Goal: Task Accomplishment & Management: Use online tool/utility

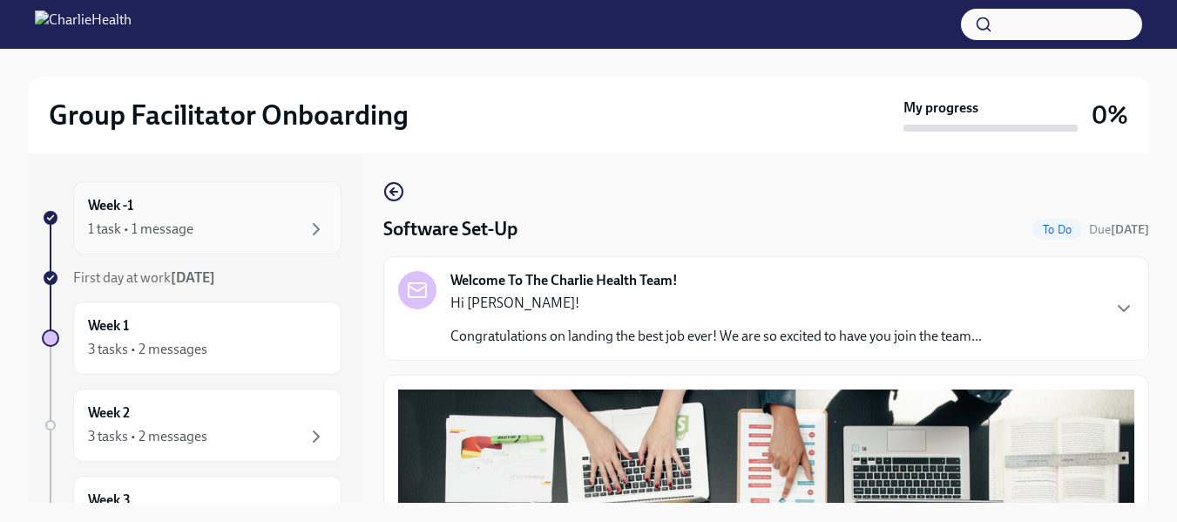
click at [158, 220] on div "1 task • 1 message" at bounding box center [140, 229] width 105 height 19
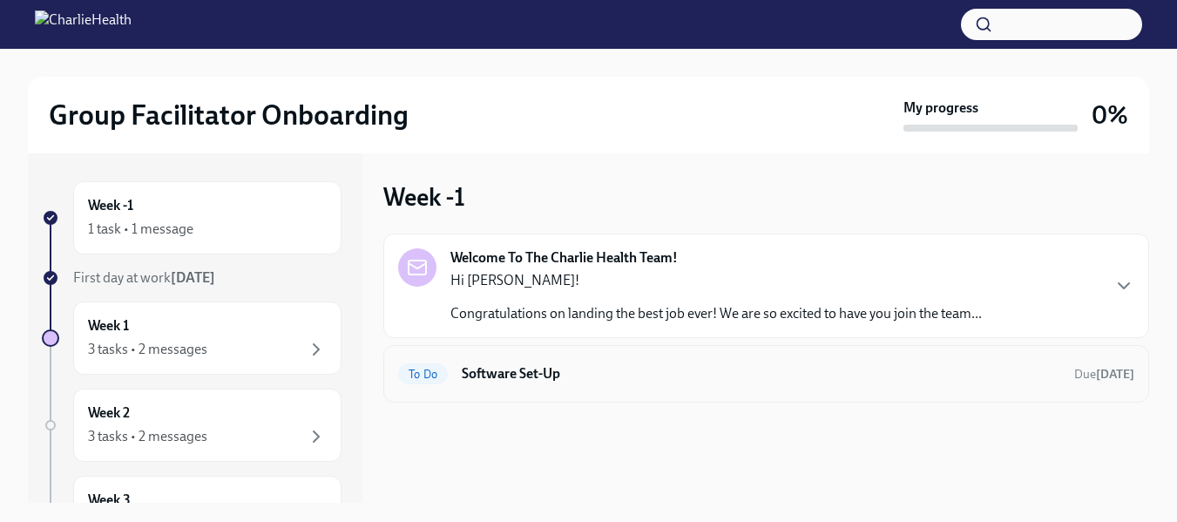
click at [427, 375] on span "To Do" at bounding box center [423, 374] width 50 height 13
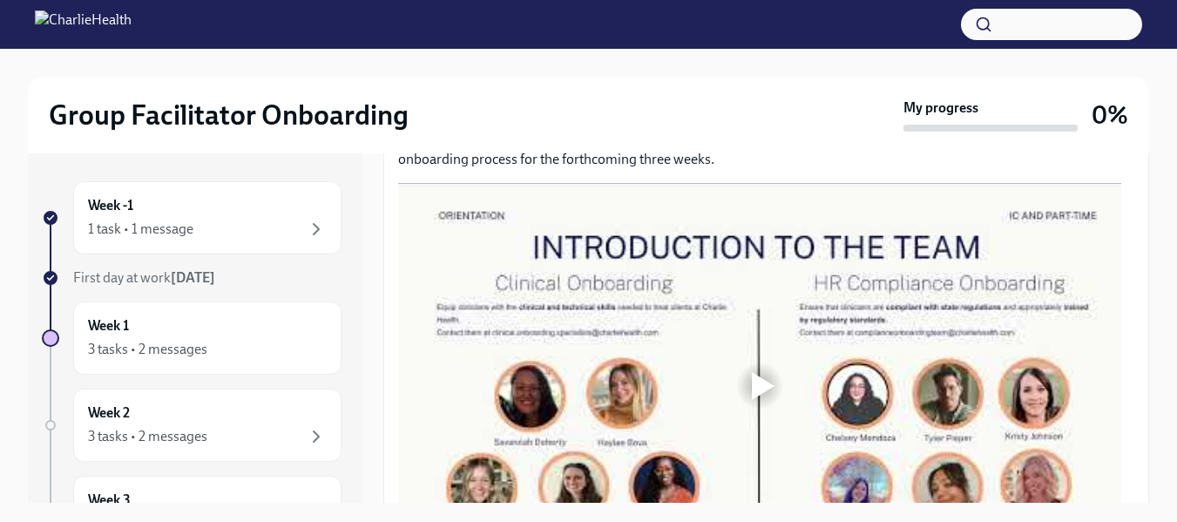
scroll to position [906, 0]
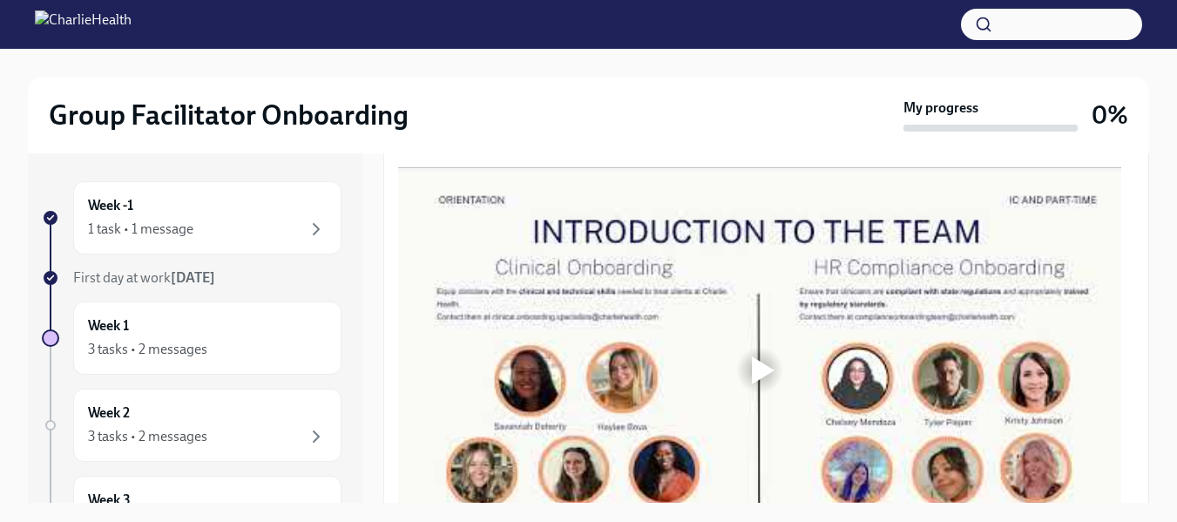
click at [758, 365] on div at bounding box center [763, 370] width 23 height 28
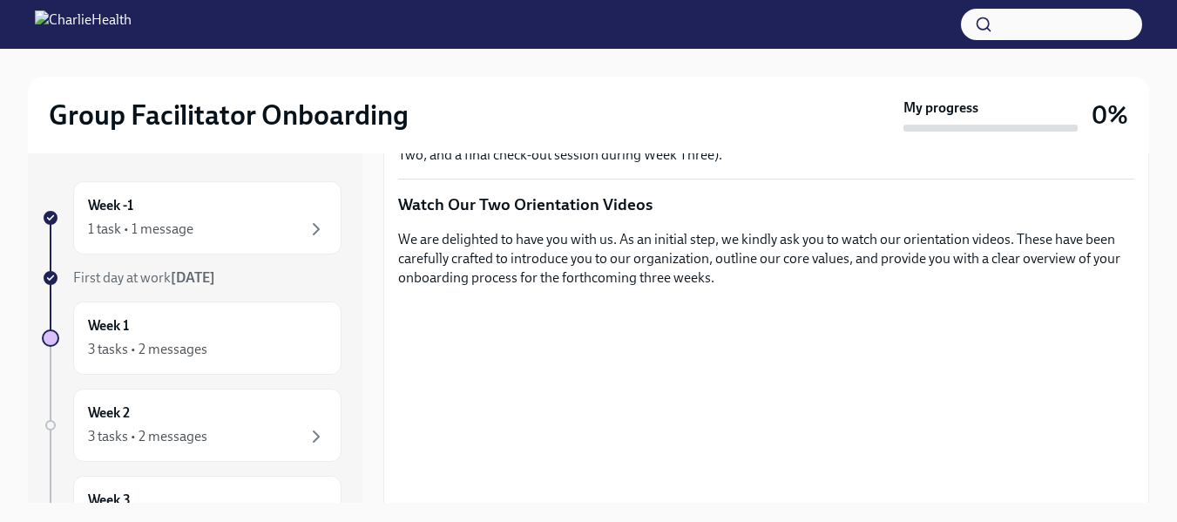
scroll to position [410, 0]
